Goal: Register for event/course

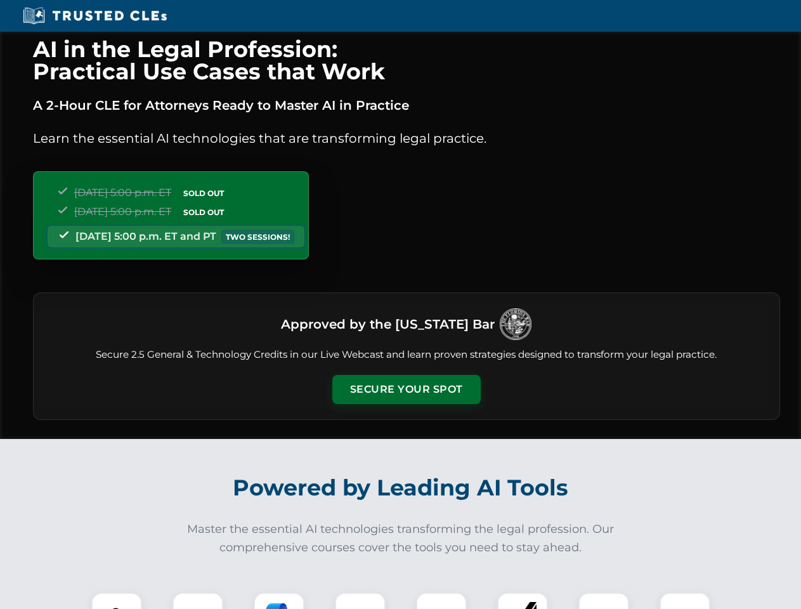
click at [406, 390] on button "Secure Your Spot" at bounding box center [406, 389] width 148 height 29
click at [117, 601] on img at bounding box center [116, 618] width 37 height 37
